Goal: Task Accomplishment & Management: Use online tool/utility

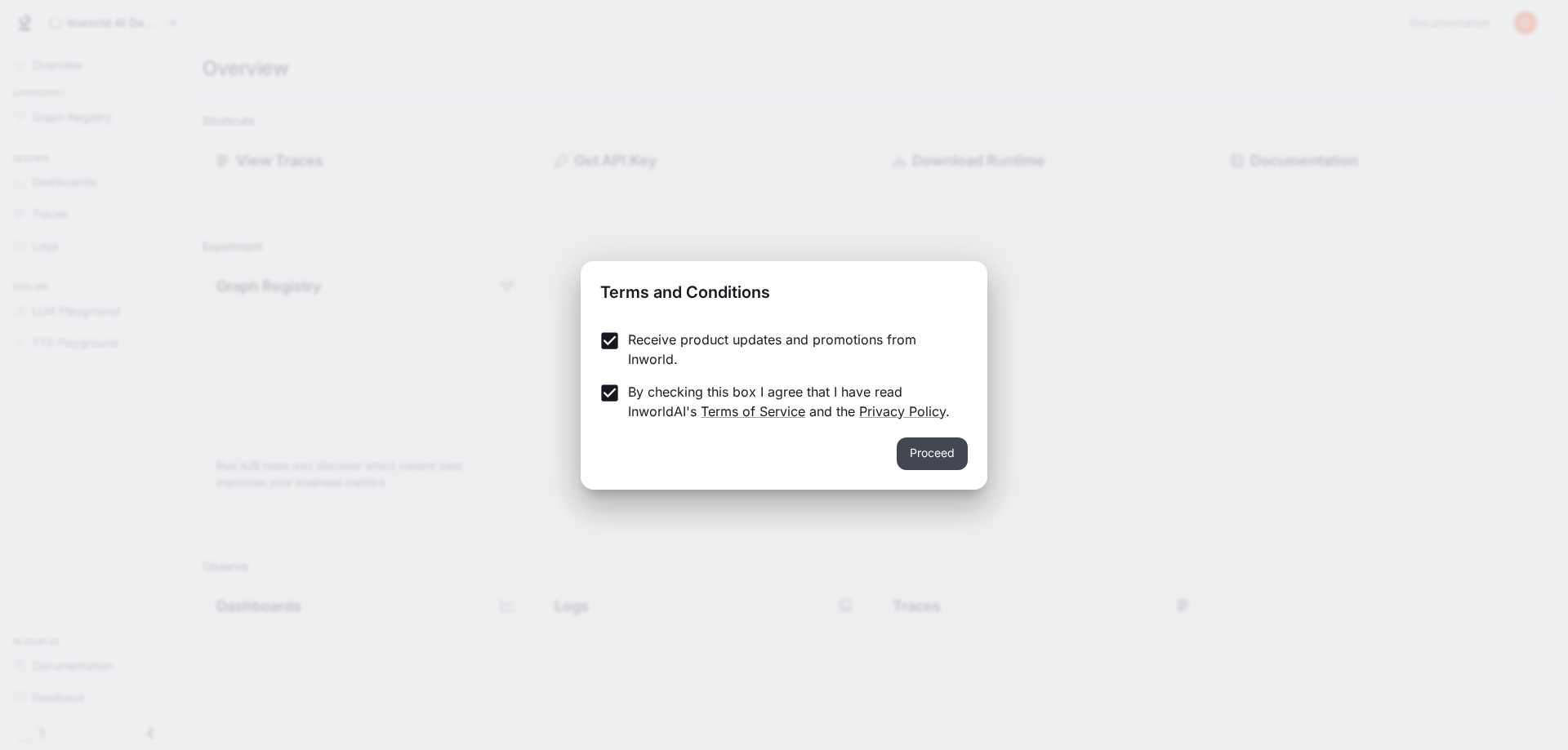
click at [922, 441] on button "Proceed" at bounding box center [932, 454] width 71 height 33
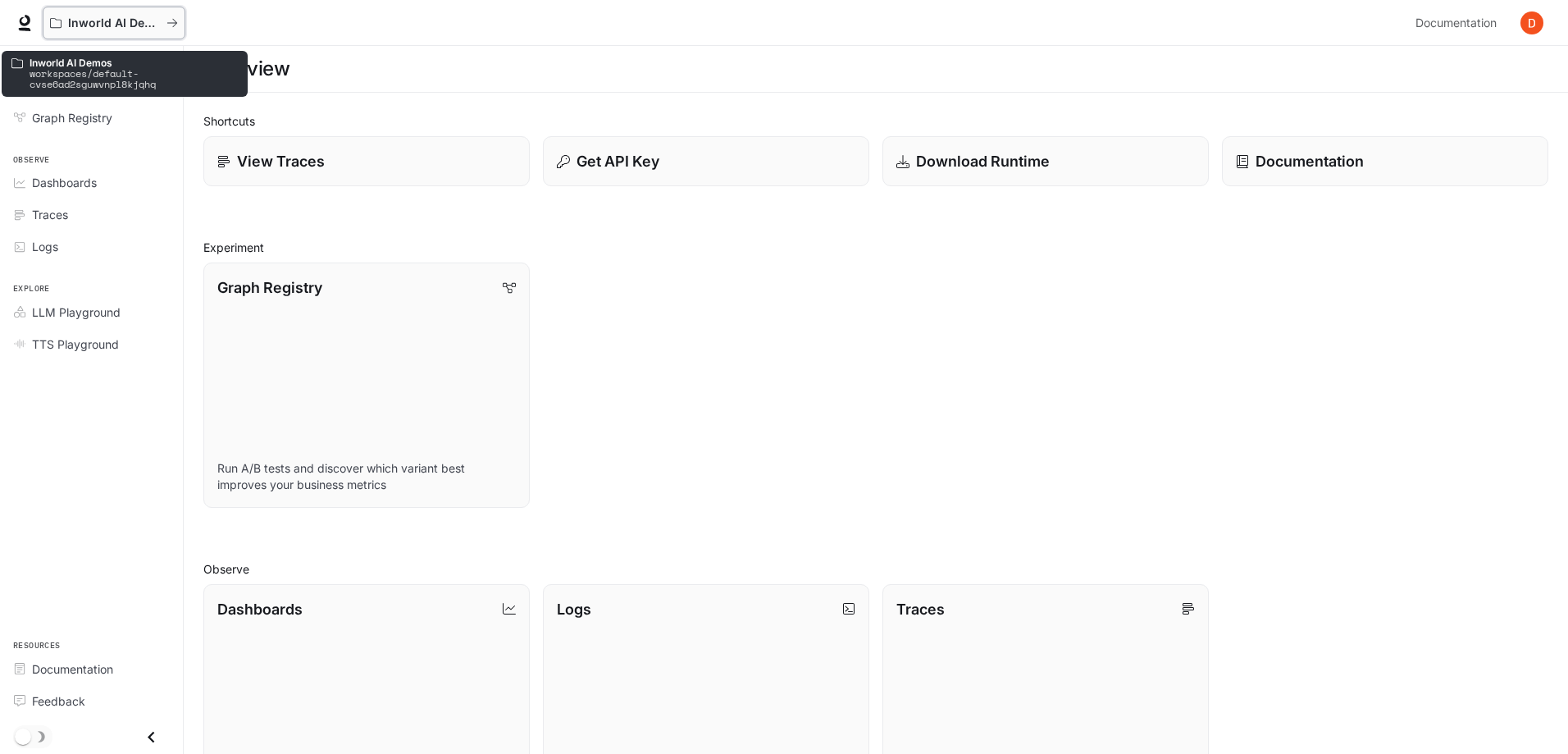
click at [102, 26] on p "Inworld AI Demos" at bounding box center [114, 23] width 91 height 14
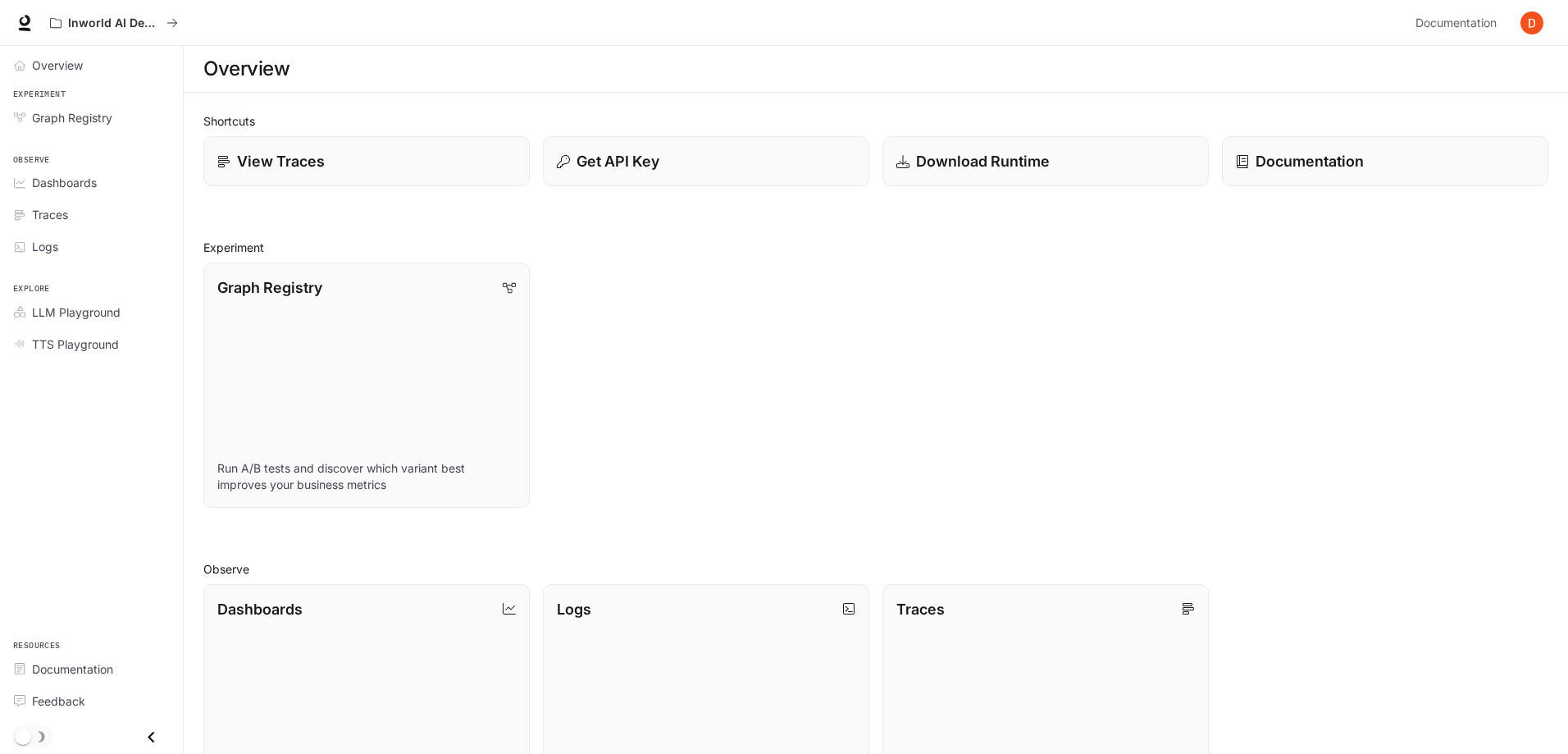
click at [1526, 25] on img "button" at bounding box center [1531, 22] width 23 height 23
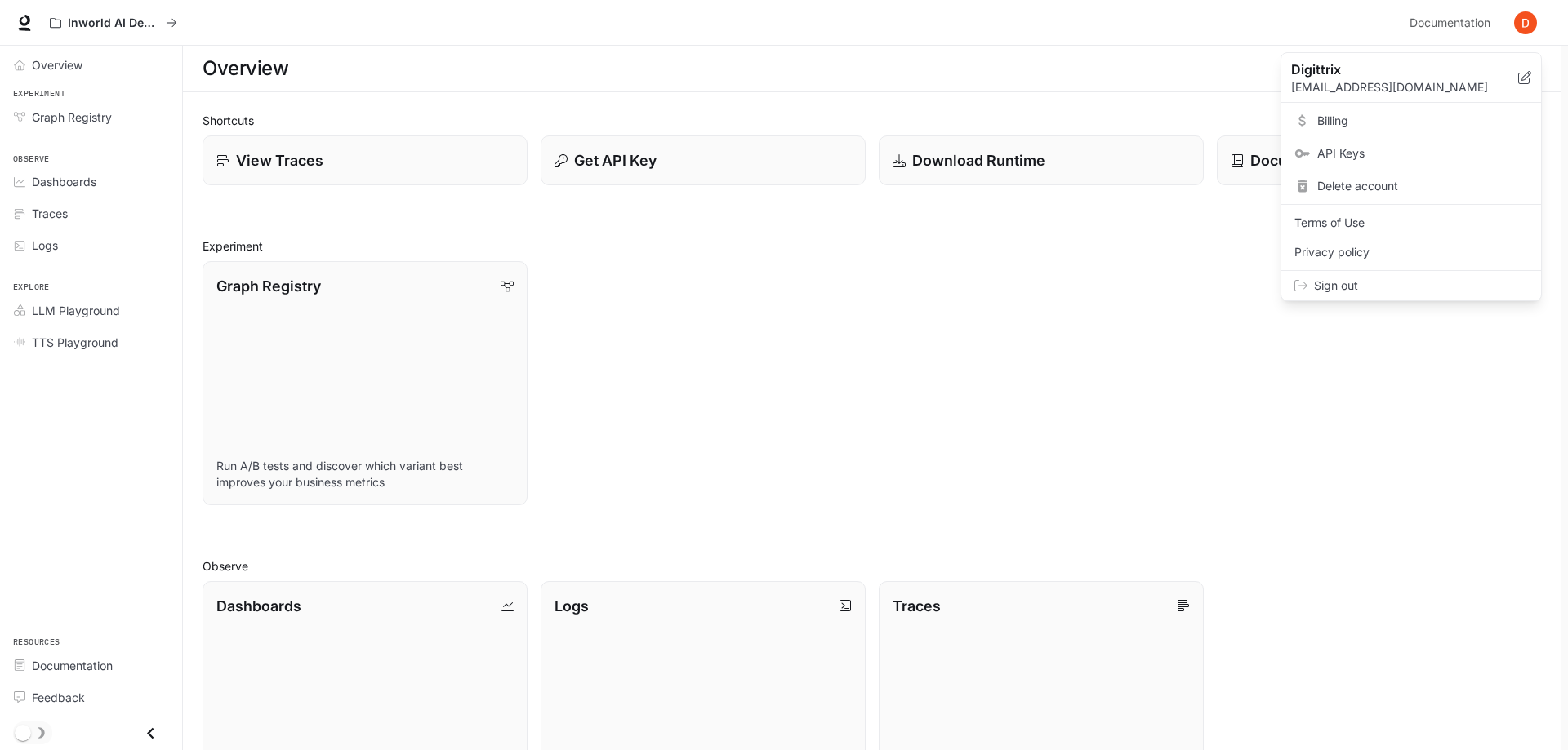
click at [998, 299] on div at bounding box center [784, 375] width 1568 height 750
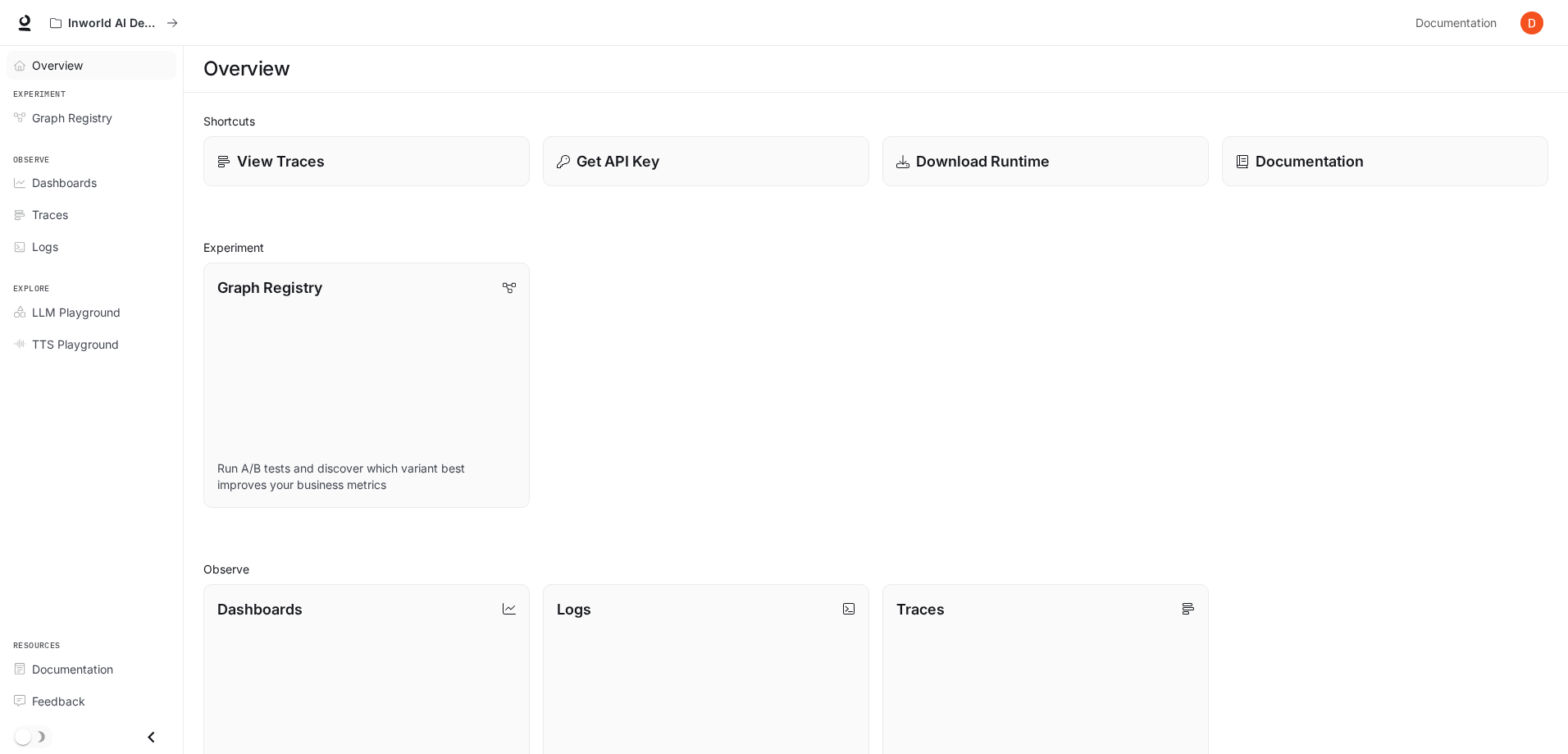
click at [47, 60] on span "Overview" at bounding box center [57, 65] width 51 height 18
click at [419, 157] on div "View Traces" at bounding box center [367, 162] width 302 height 22
